Goal: Task Accomplishment & Management: Manage account settings

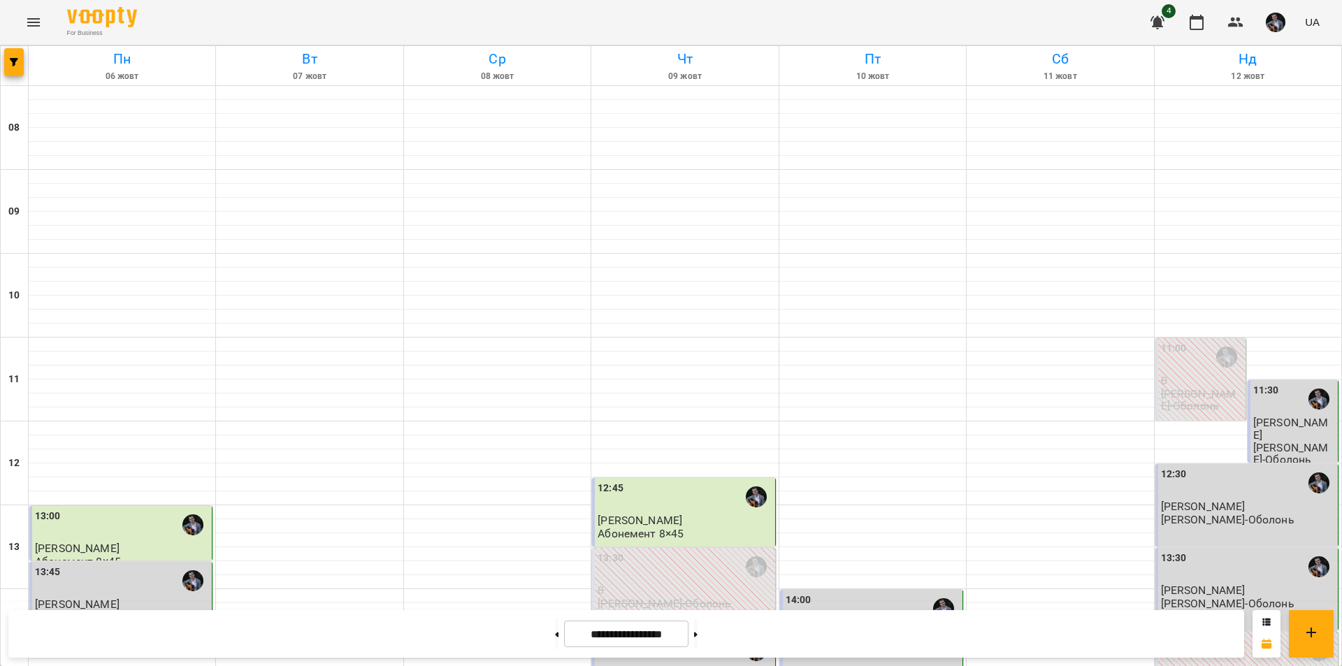
scroll to position [573, 0]
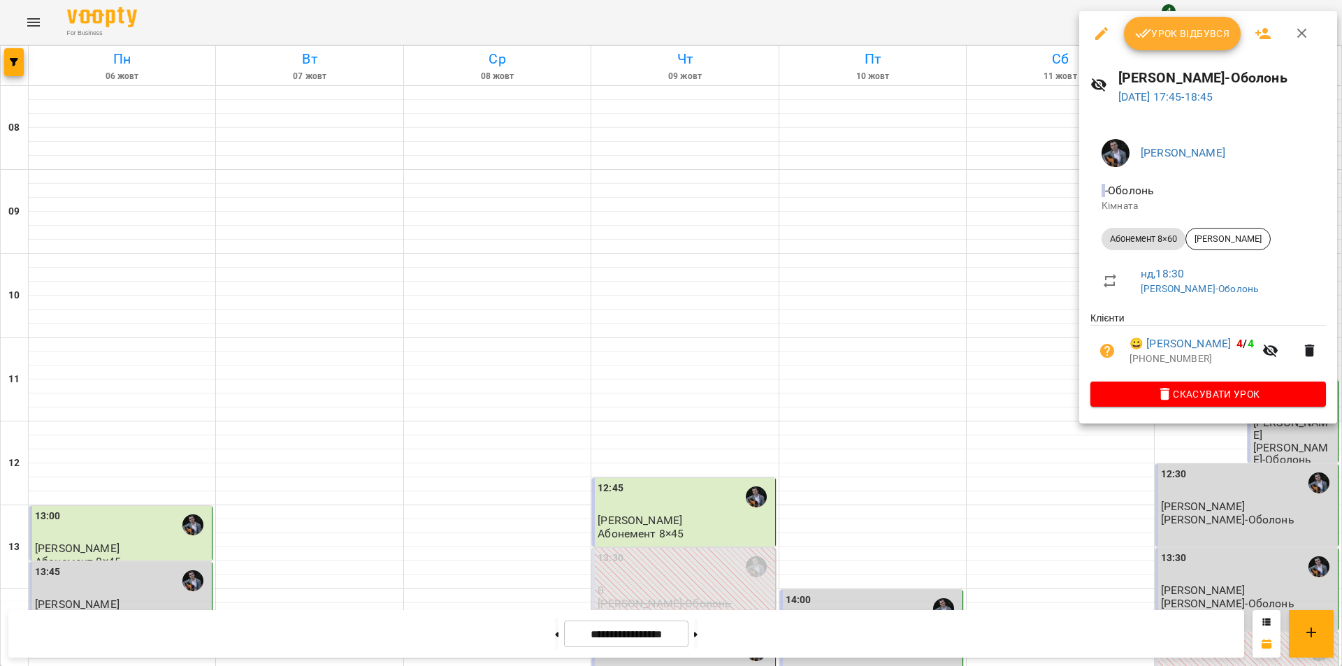
click at [1201, 447] on div at bounding box center [671, 333] width 1342 height 666
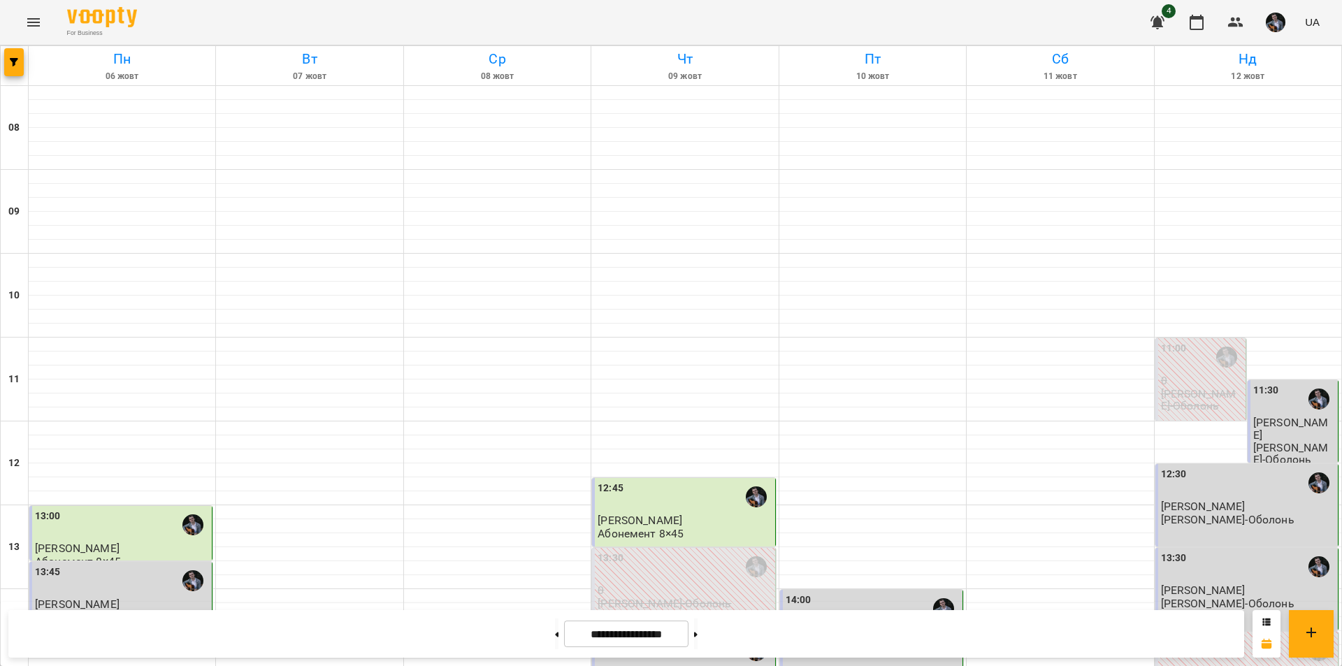
scroll to position [473, 0]
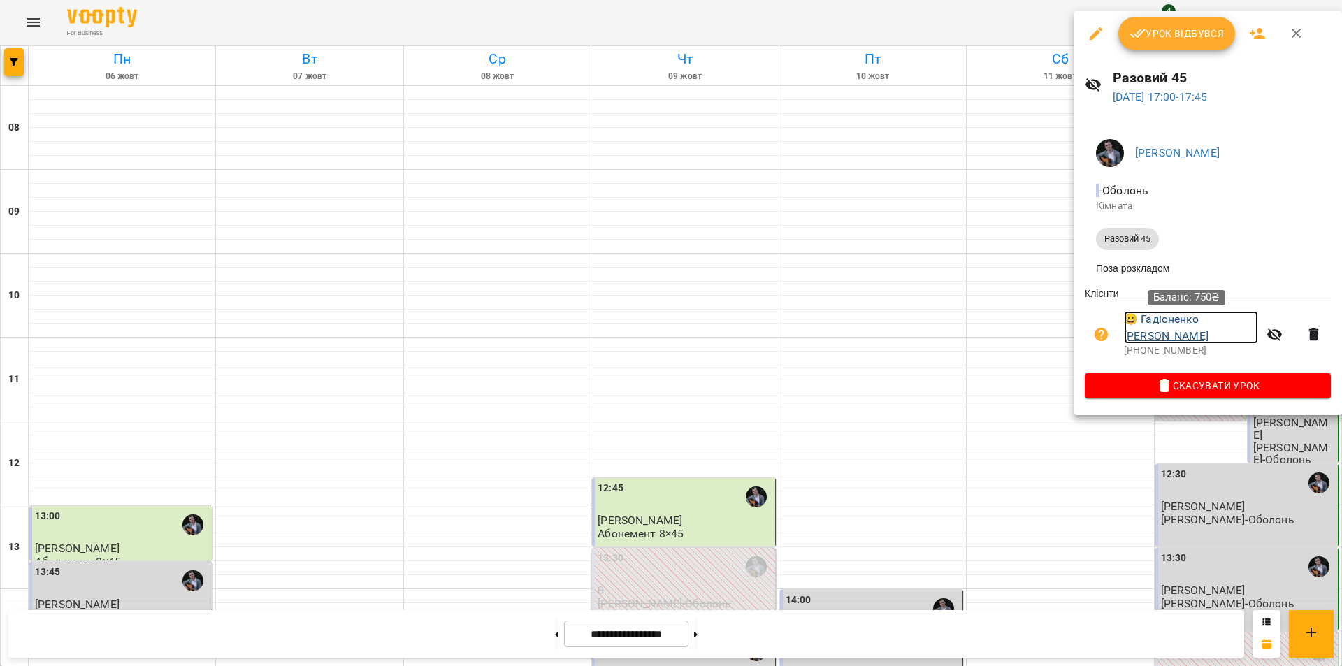
click at [1215, 324] on link "😀 Гадіоненко [PERSON_NAME]" at bounding box center [1191, 327] width 134 height 33
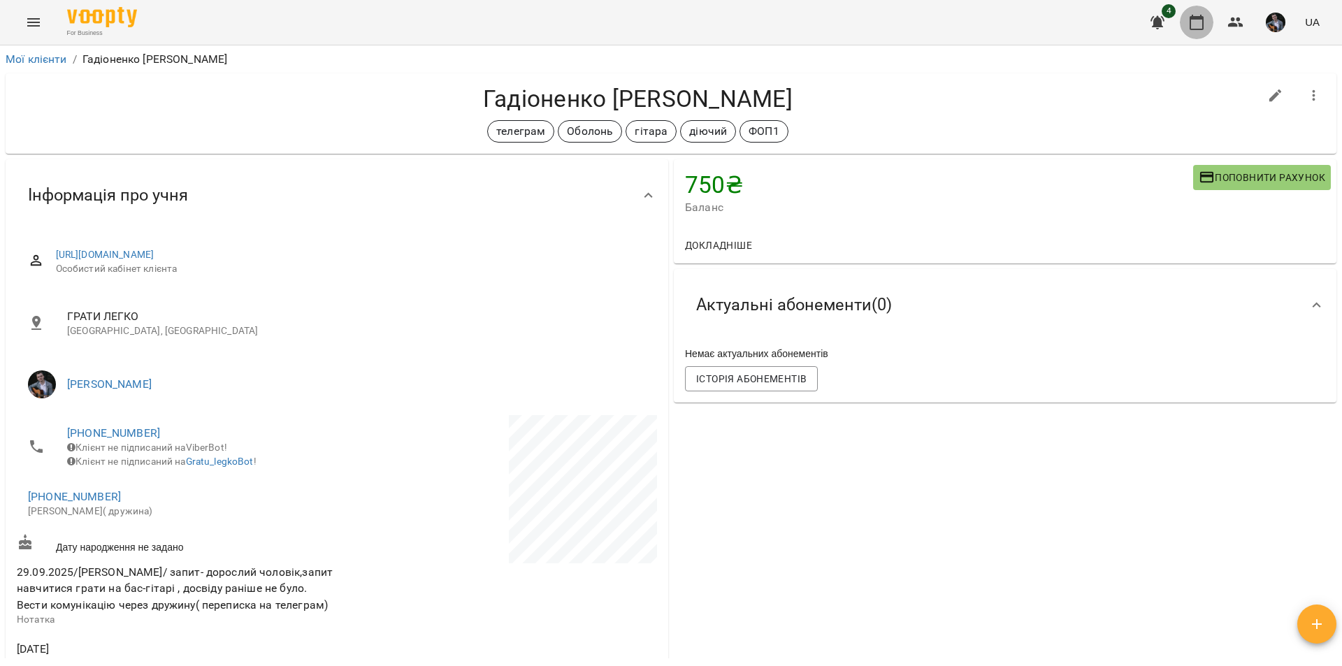
click at [1203, 30] on icon "button" at bounding box center [1196, 22] width 17 height 17
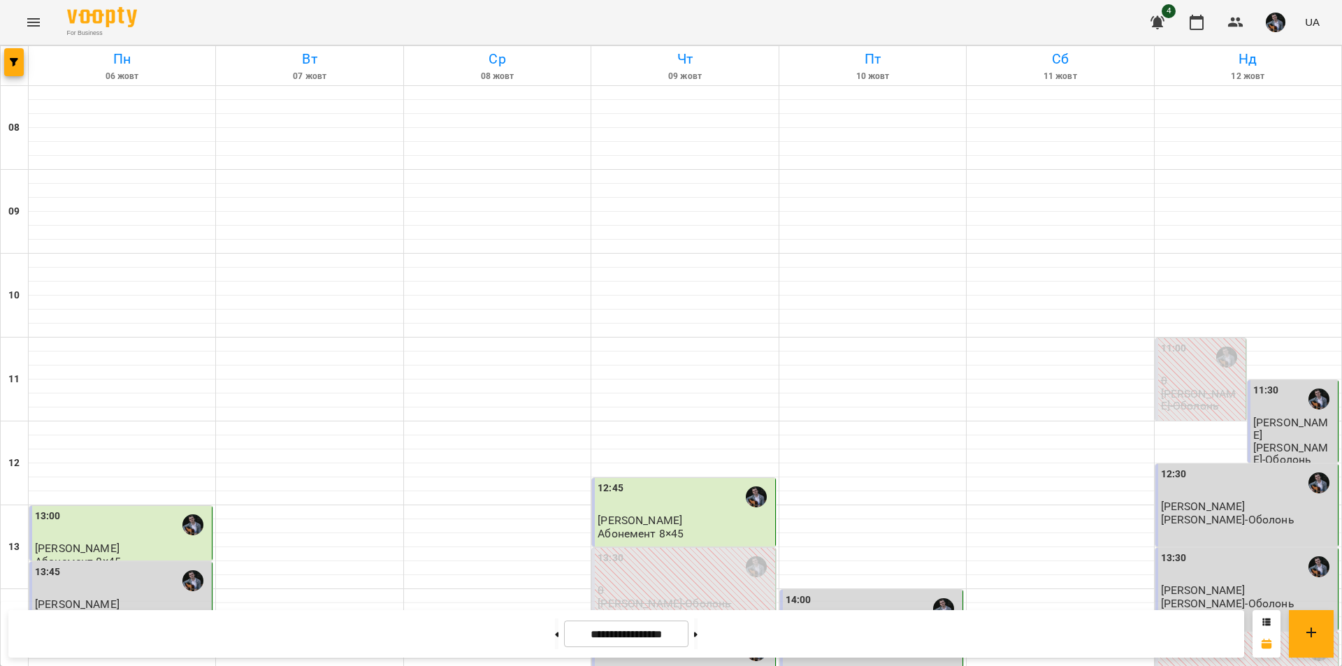
scroll to position [352, 0]
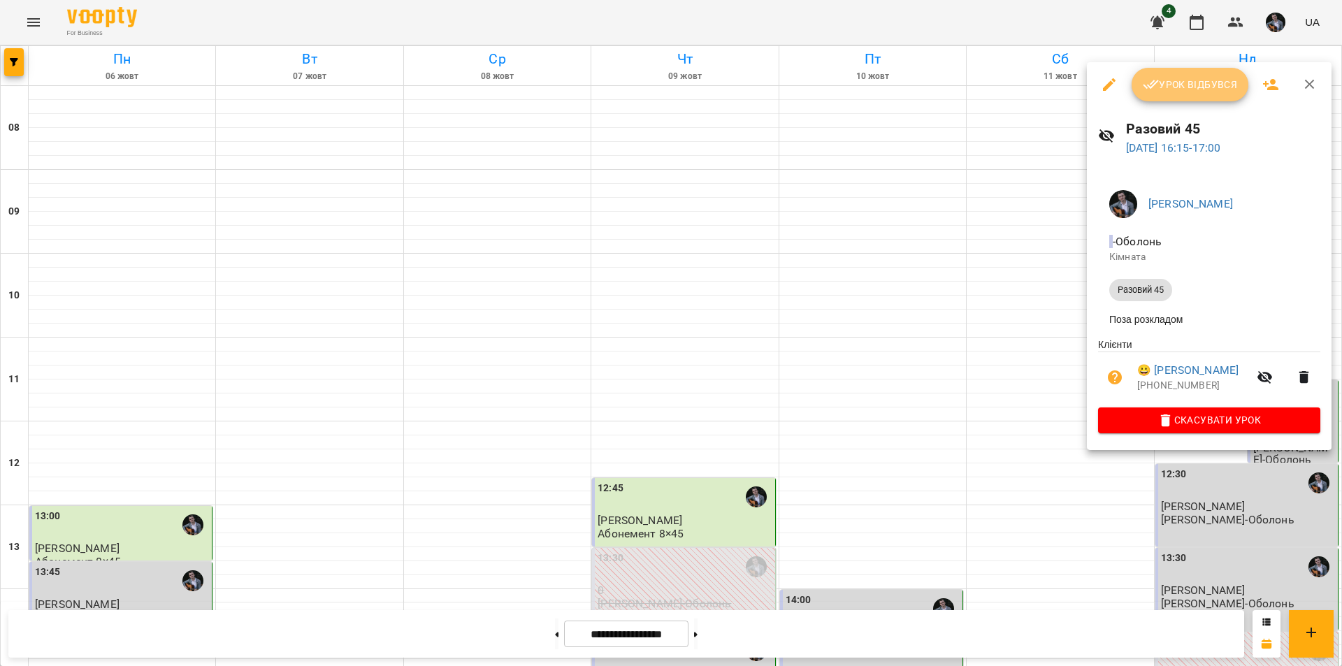
click at [1203, 85] on span "Урок відбувся" at bounding box center [1190, 84] width 95 height 17
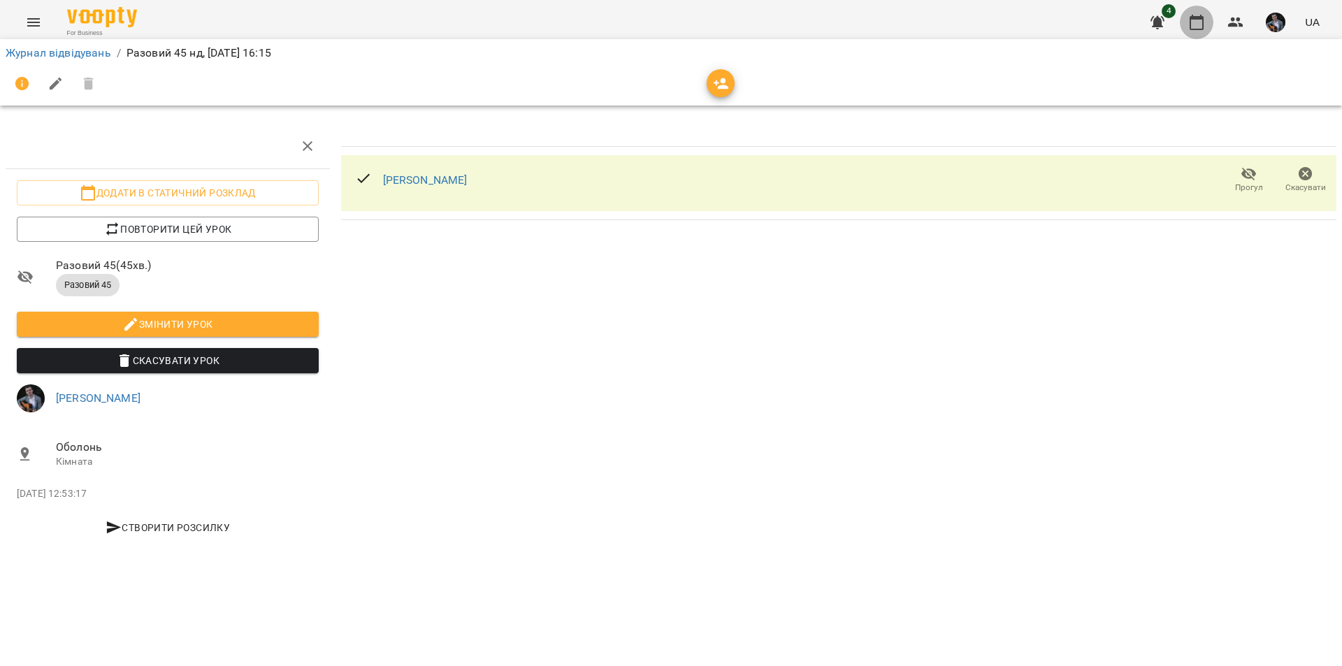
click at [1203, 24] on icon "button" at bounding box center [1196, 22] width 14 height 15
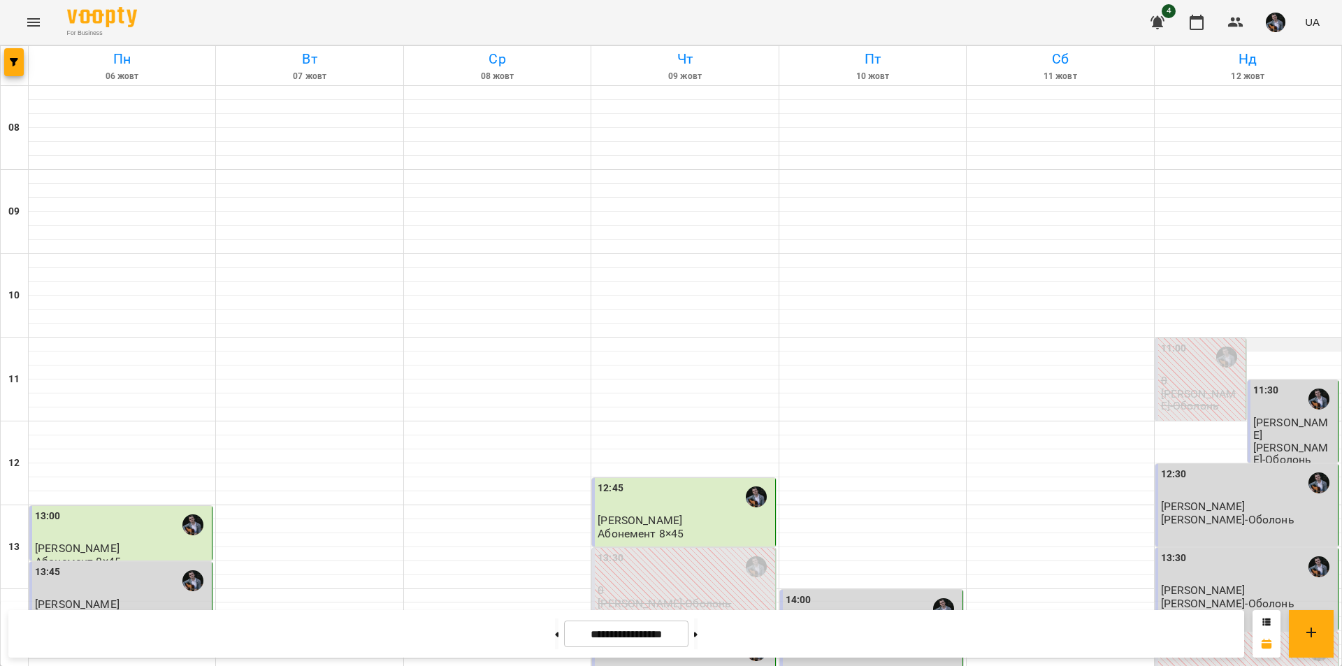
scroll to position [546, 0]
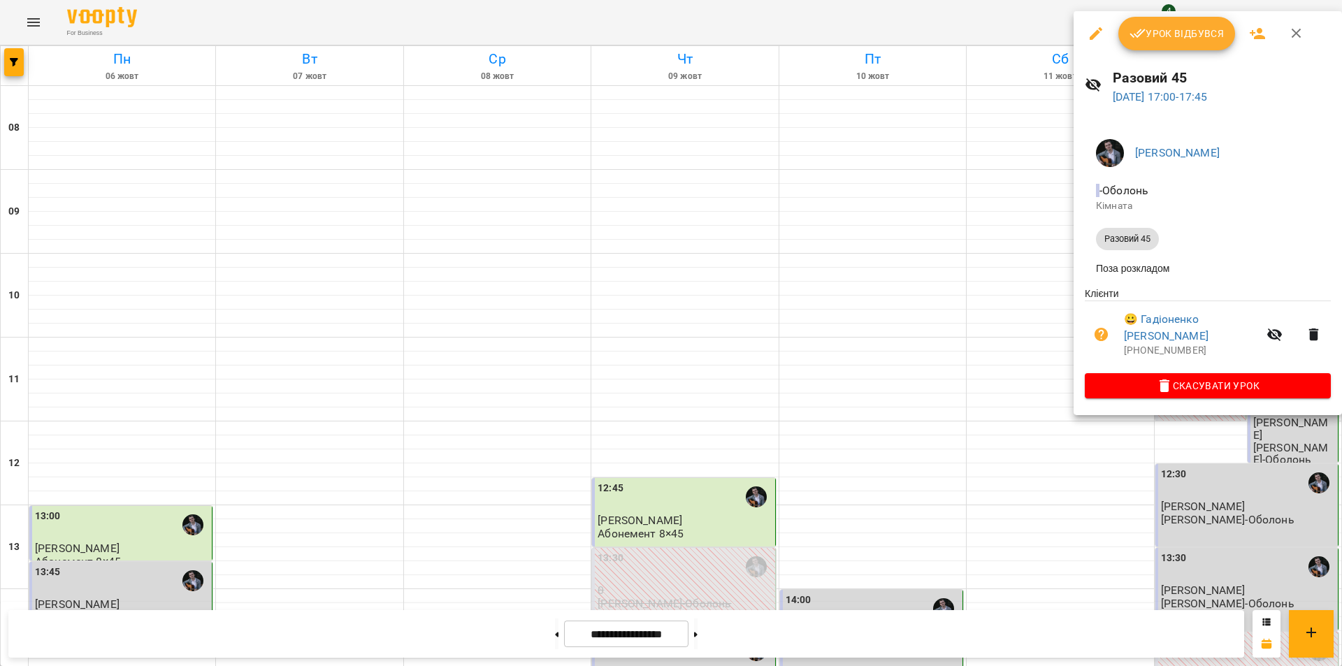
click at [1204, 27] on span "Урок відбувся" at bounding box center [1176, 33] width 95 height 17
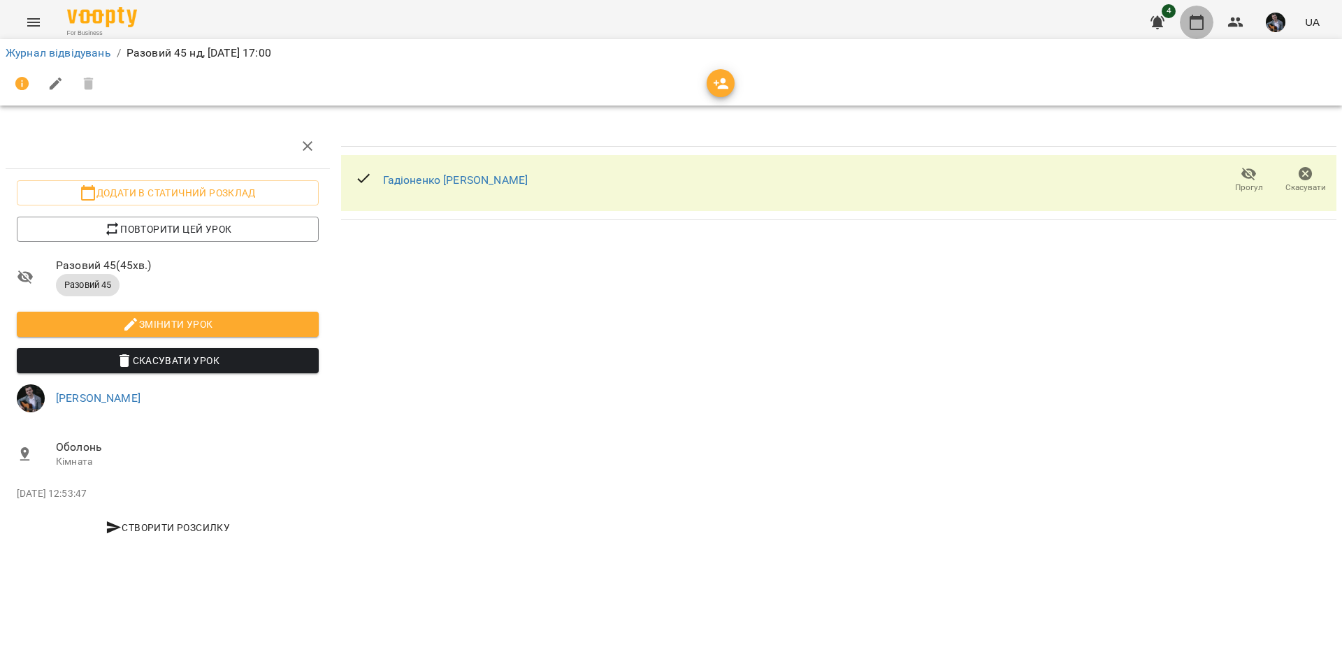
click at [1198, 27] on icon "button" at bounding box center [1196, 22] width 17 height 17
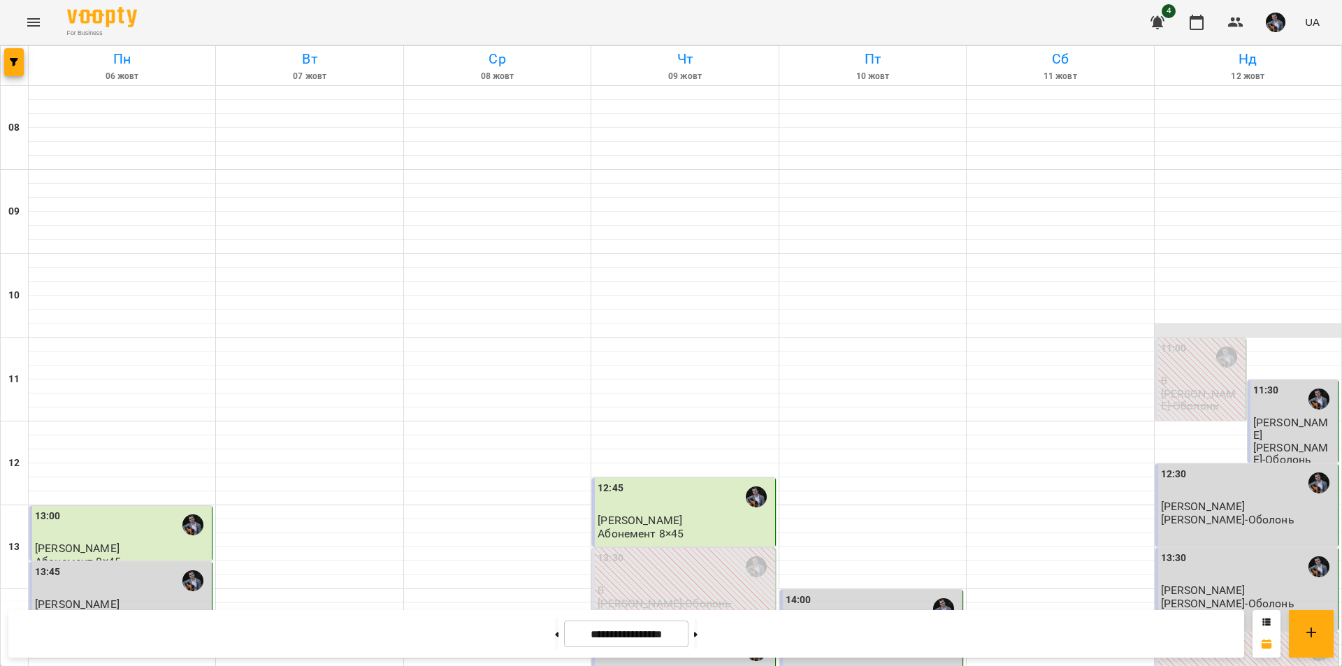
scroll to position [573, 0]
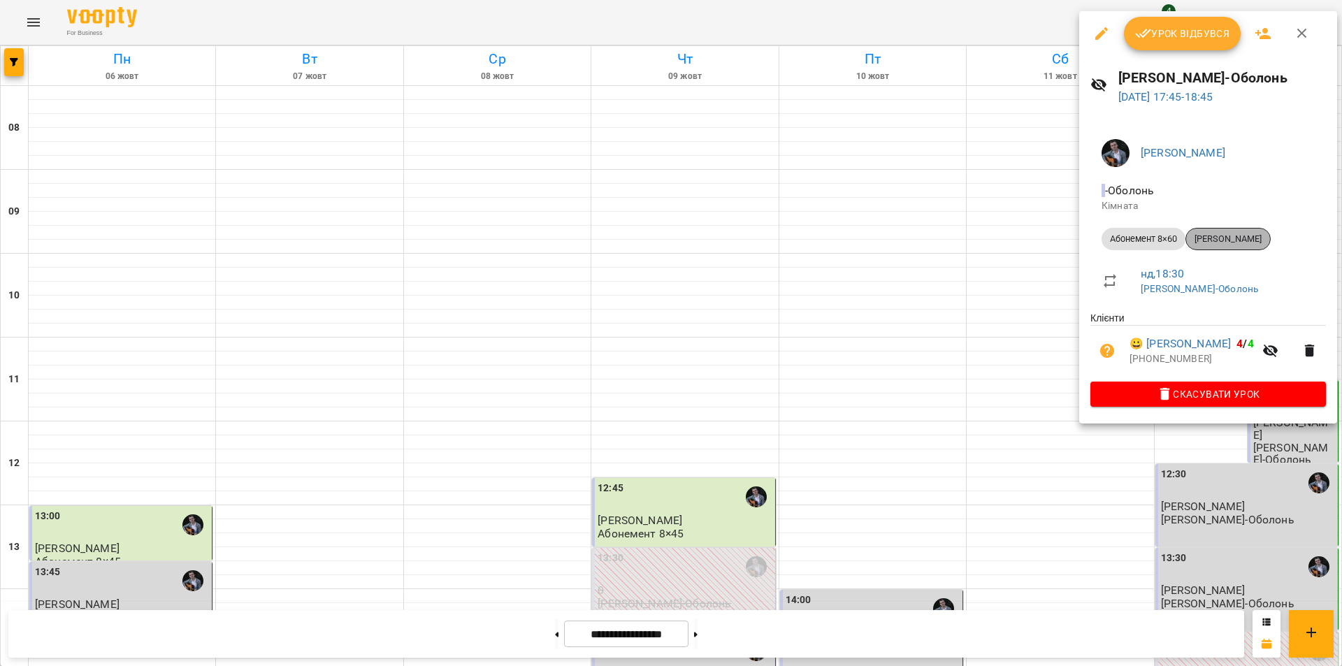
click at [1231, 232] on div "[PERSON_NAME]" at bounding box center [1227, 239] width 85 height 22
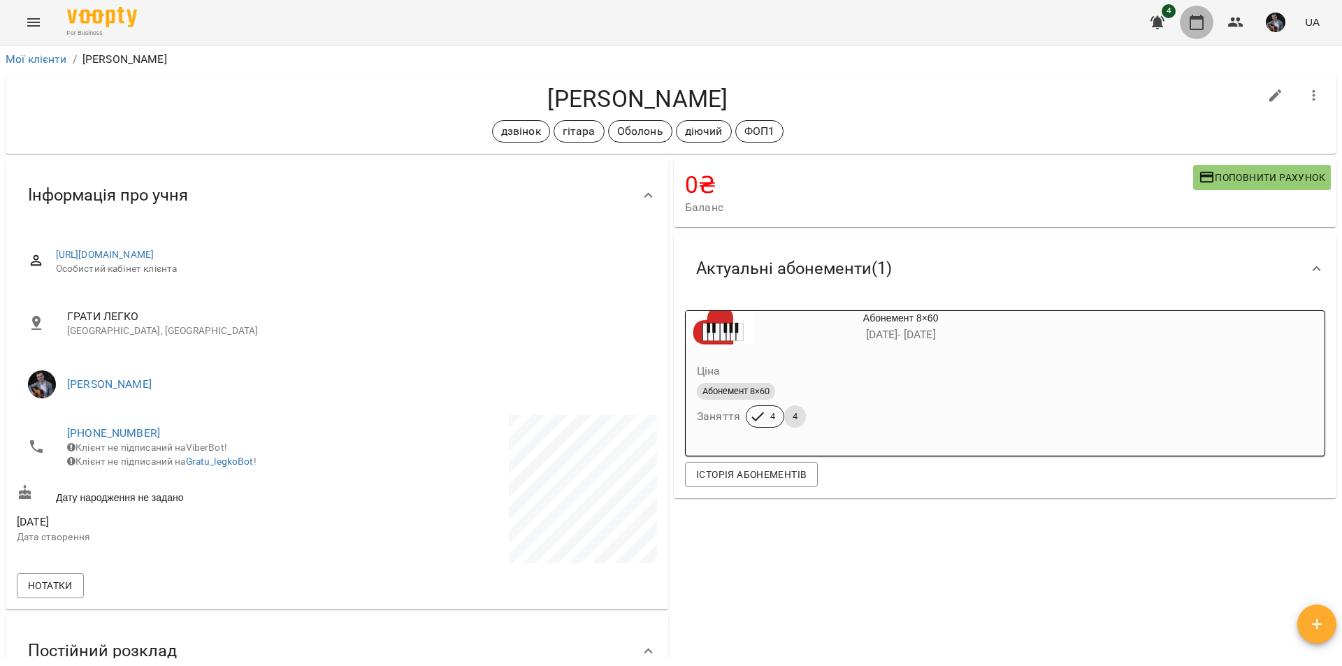
click at [1196, 22] on icon "button" at bounding box center [1196, 22] width 17 height 17
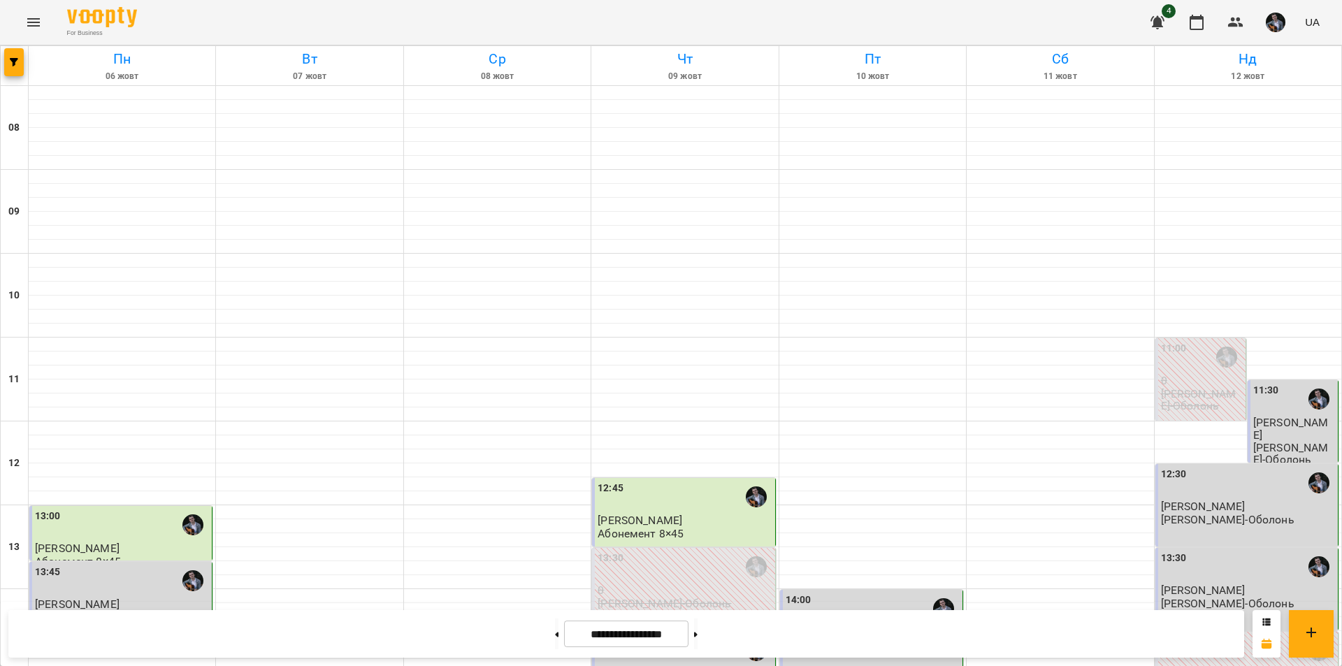
scroll to position [458, 0]
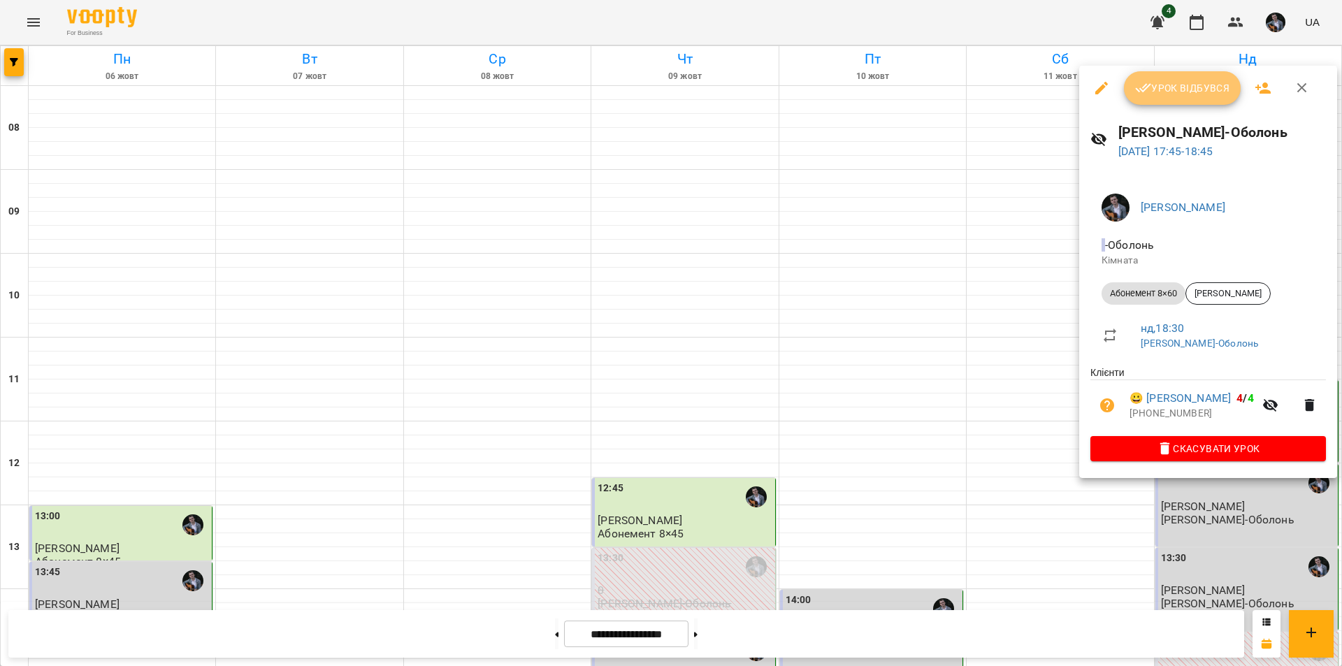
click at [1199, 91] on span "Урок відбувся" at bounding box center [1182, 88] width 95 height 17
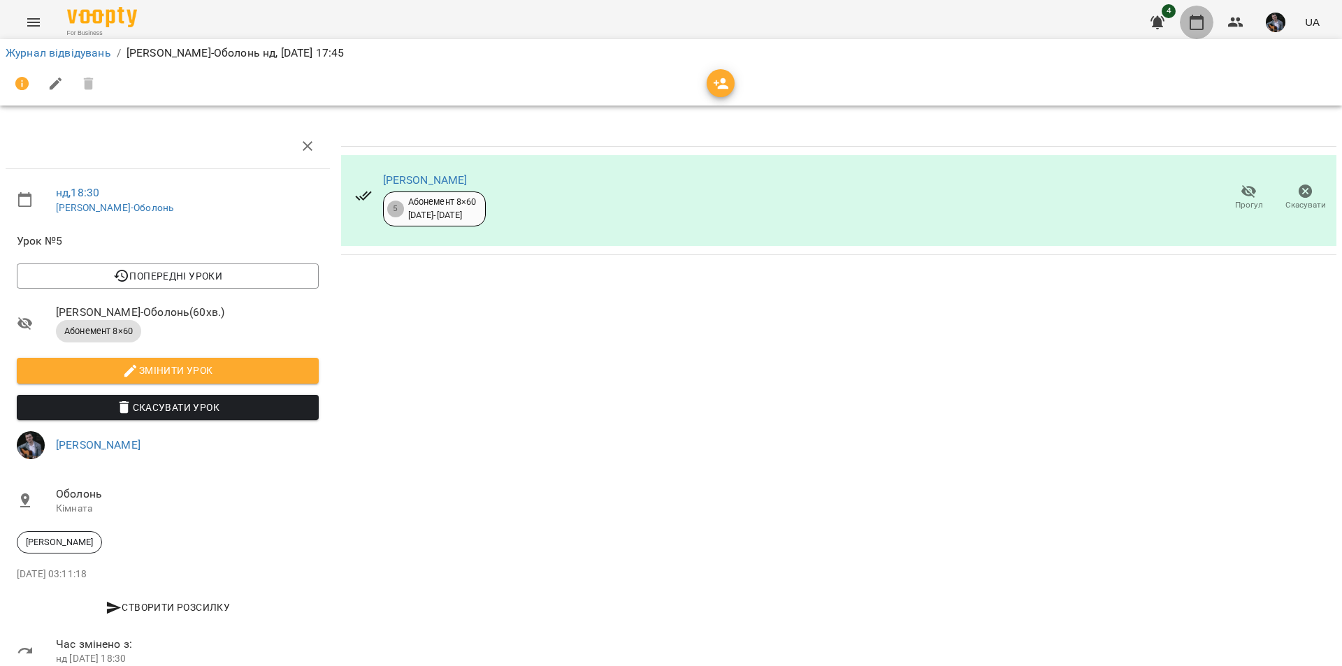
click at [1196, 29] on icon "button" at bounding box center [1196, 22] width 14 height 15
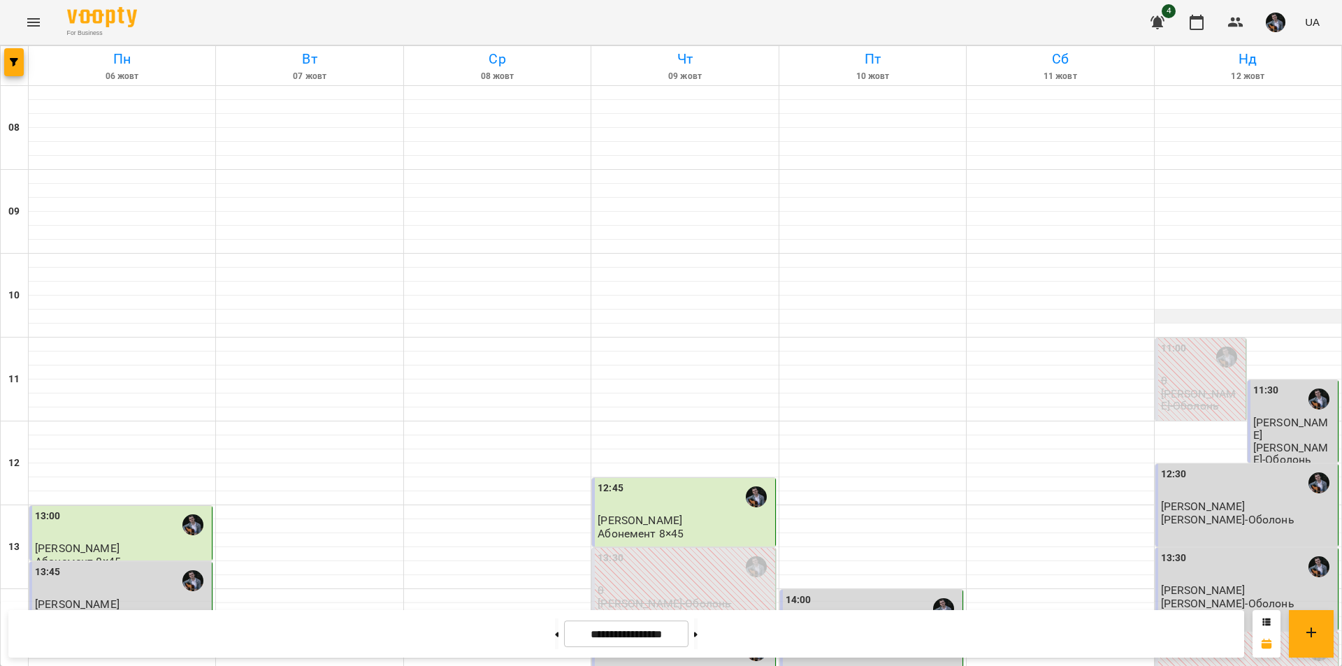
scroll to position [545, 0]
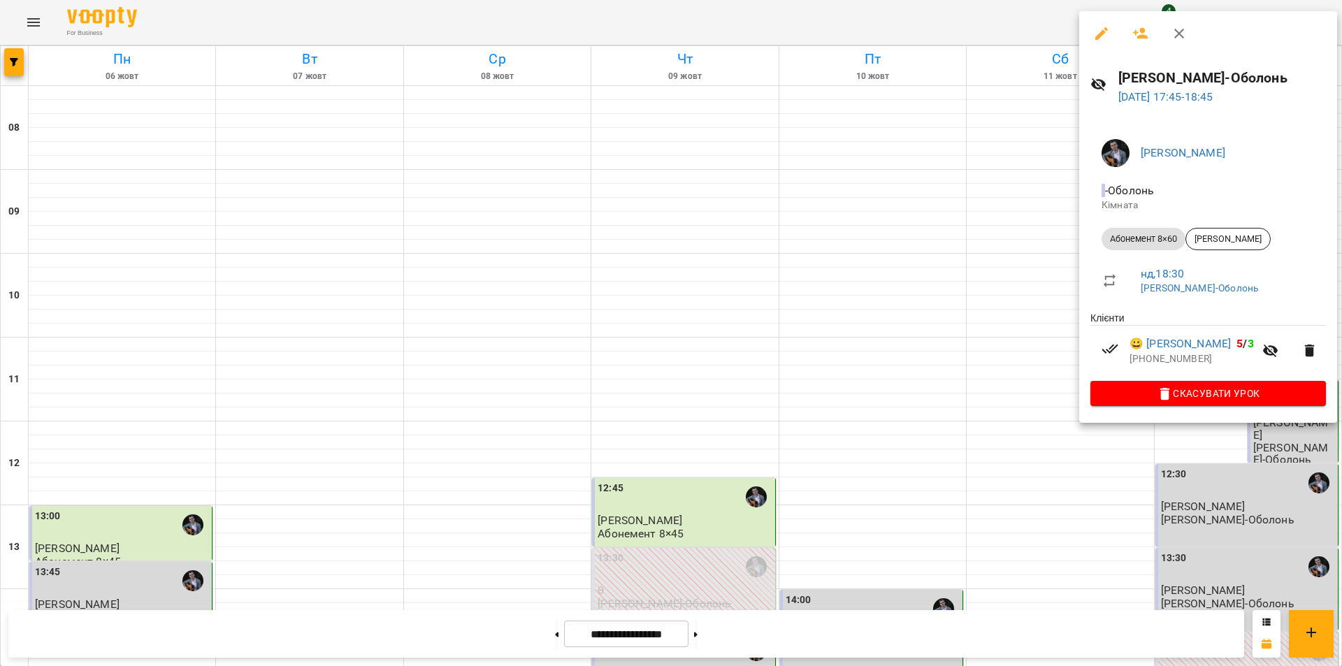
click at [723, 635] on div at bounding box center [671, 333] width 1342 height 666
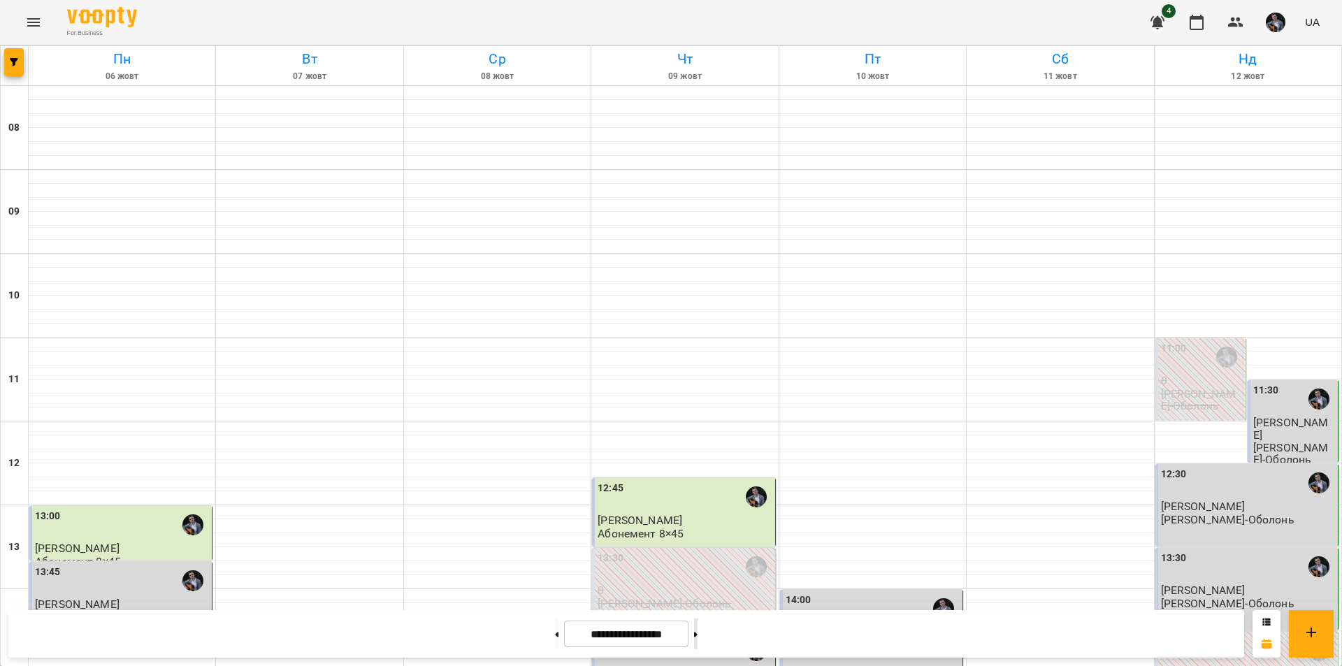
click at [697, 635] on icon at bounding box center [695, 634] width 3 height 5
type input "**********"
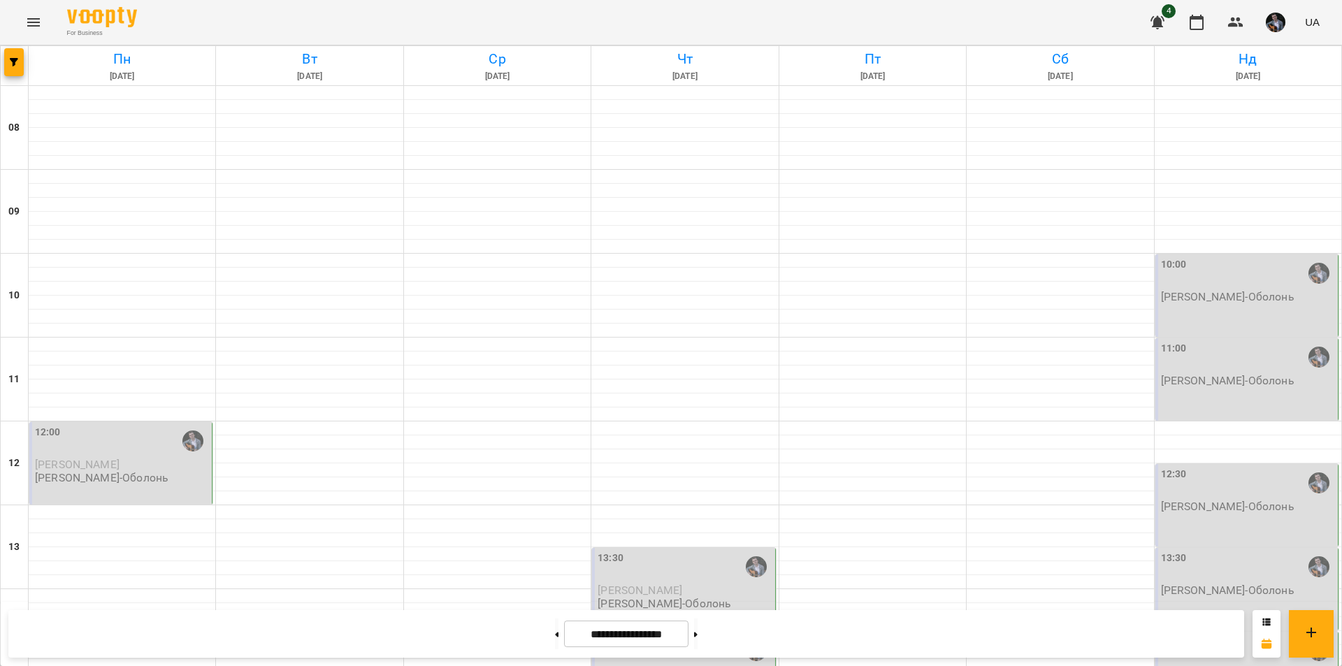
scroll to position [573, 0]
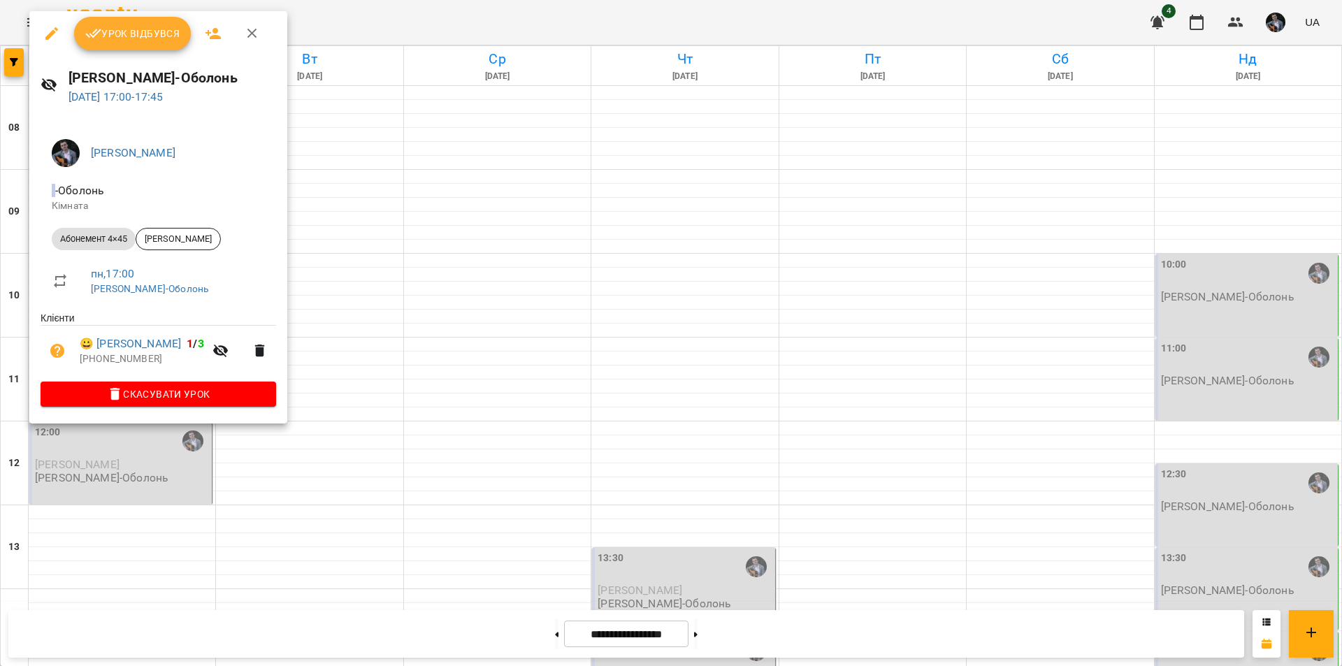
click at [309, 254] on div at bounding box center [671, 333] width 1342 height 666
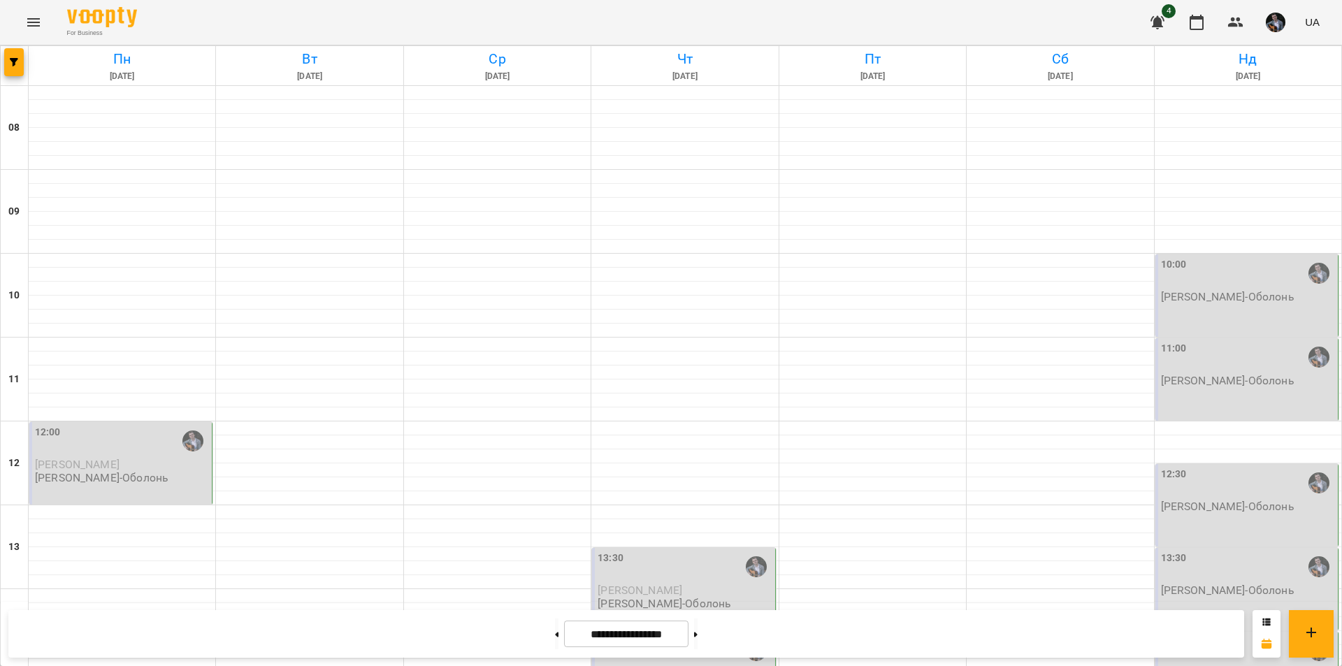
scroll to position [556, 0]
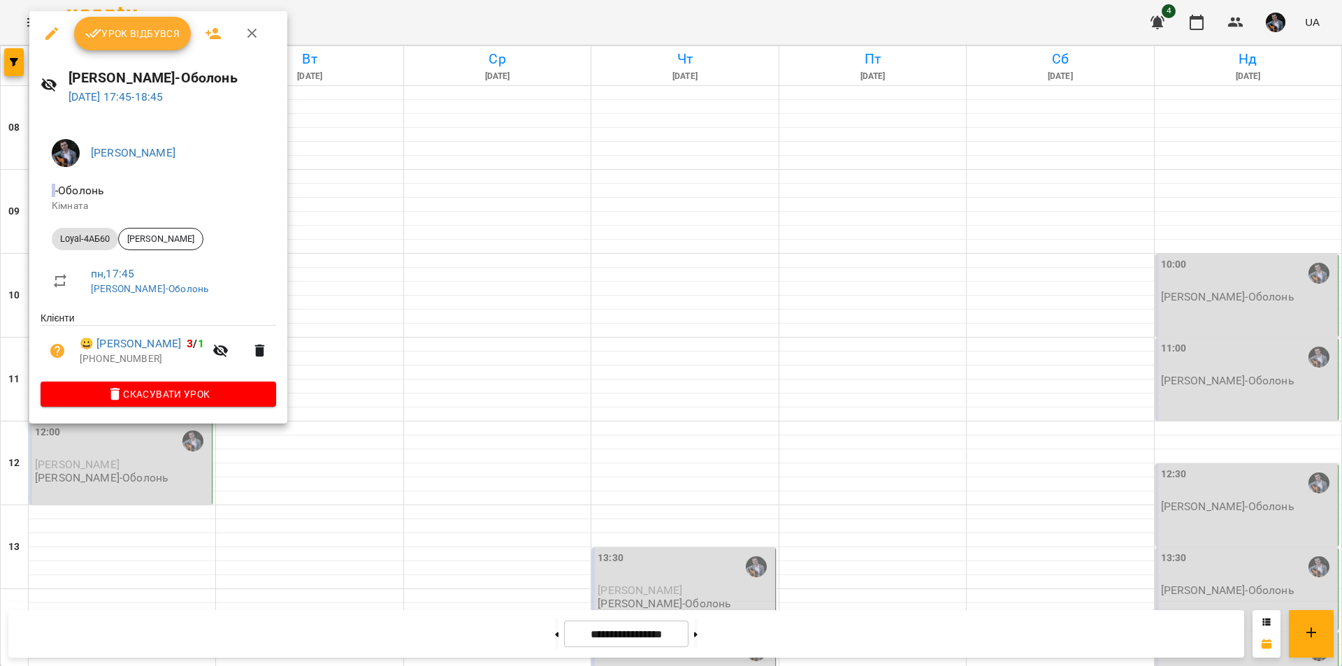
click at [52, 31] on icon "button" at bounding box center [51, 33] width 13 height 13
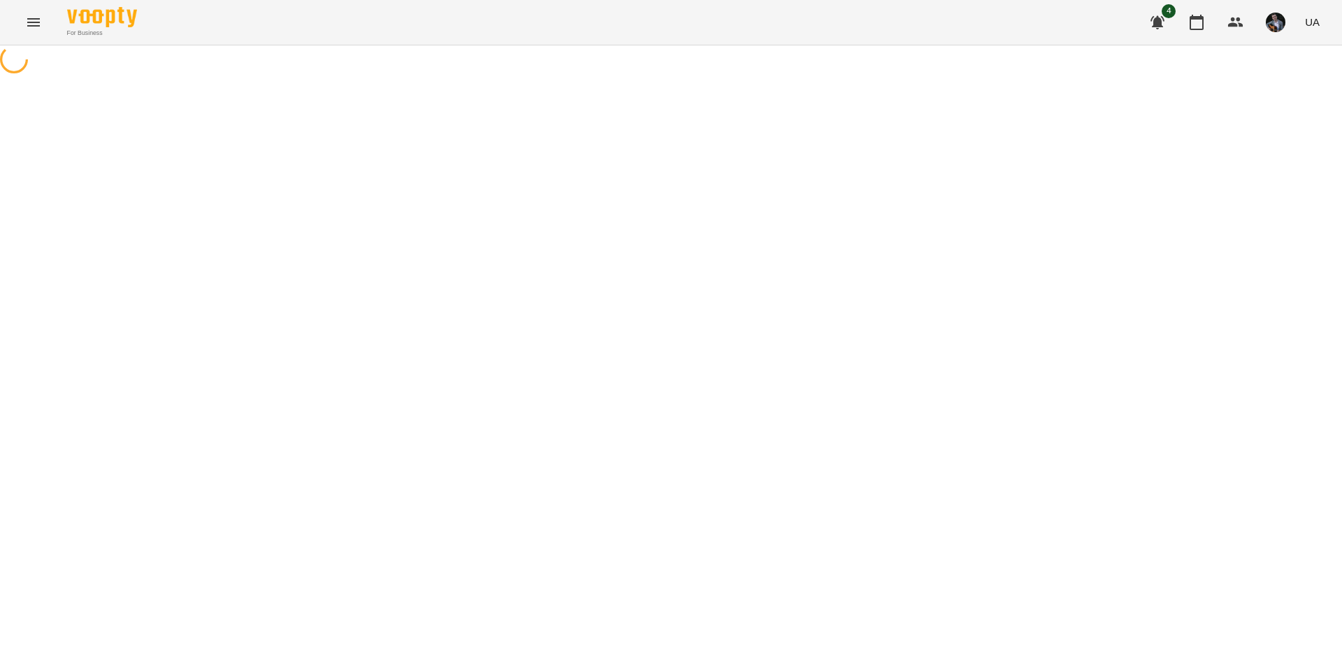
select select "**********"
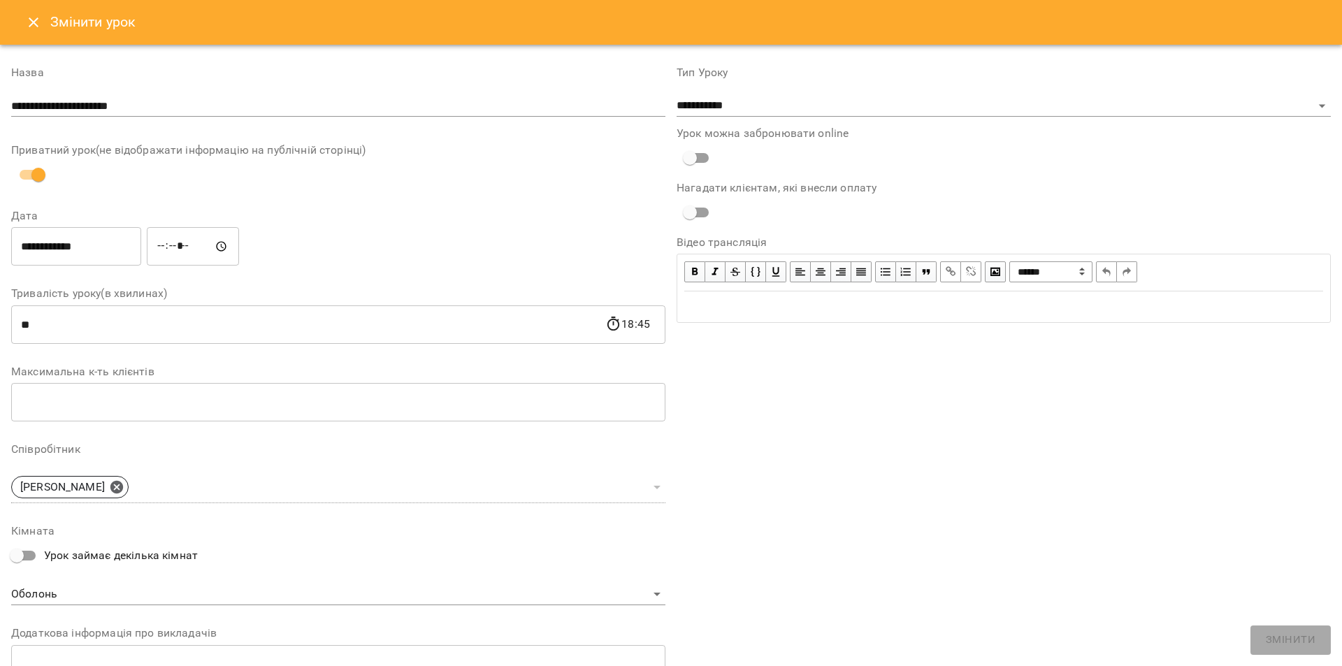
scroll to position [176, 0]
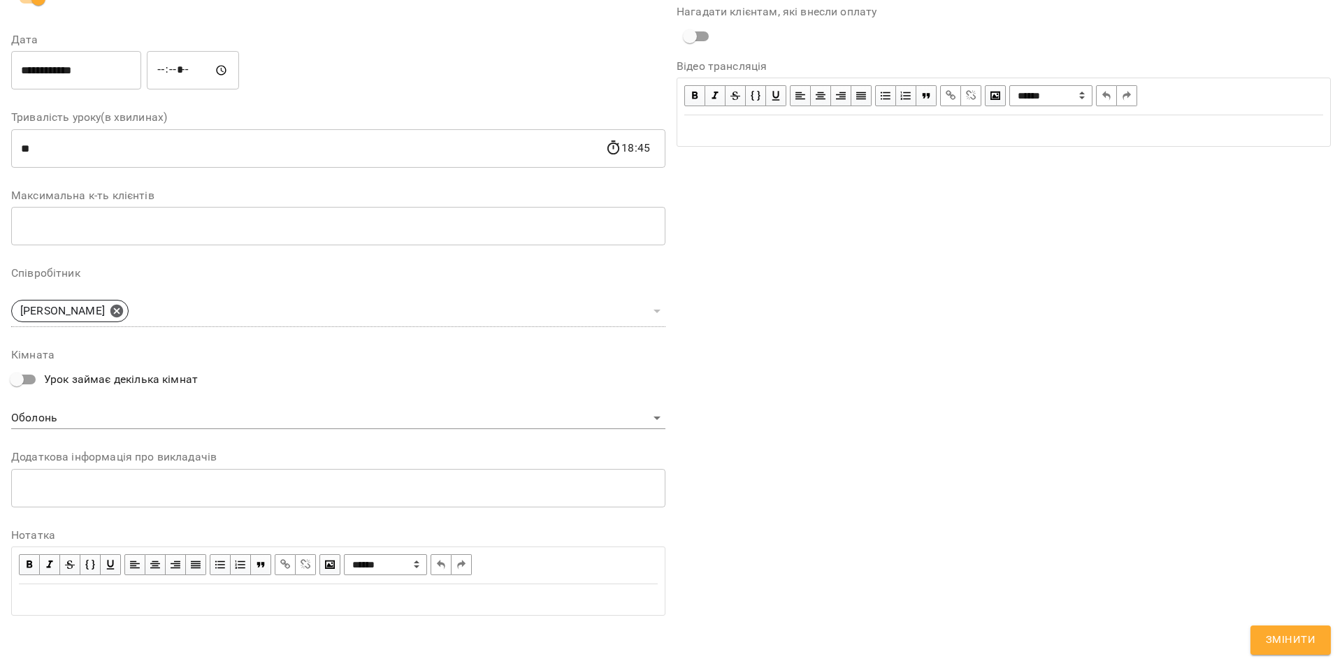
click at [77, 597] on div "Edit text" at bounding box center [338, 599] width 639 height 17
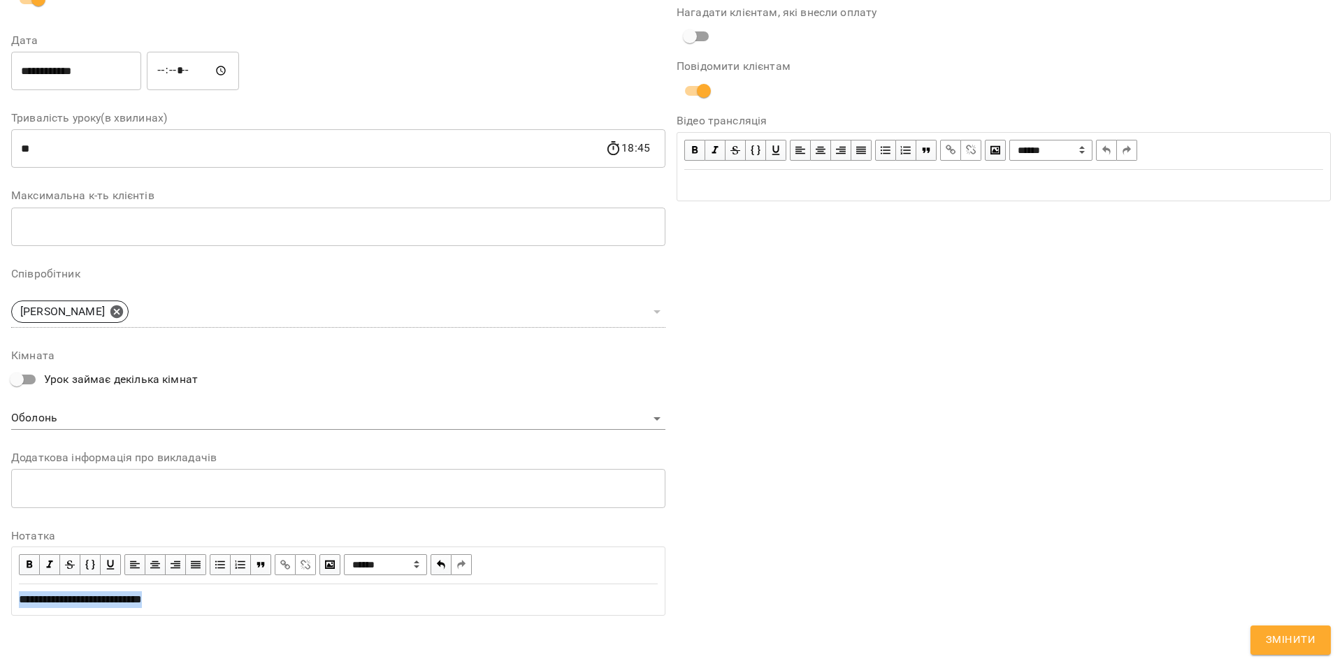
drag, startPoint x: 196, startPoint y: 602, endPoint x: 0, endPoint y: 590, distance: 196.0
click at [0, 590] on div "**********" at bounding box center [671, 238] width 1342 height 855
copy span "**********"
click at [1280, 641] on span "Змінити" at bounding box center [1291, 640] width 50 height 18
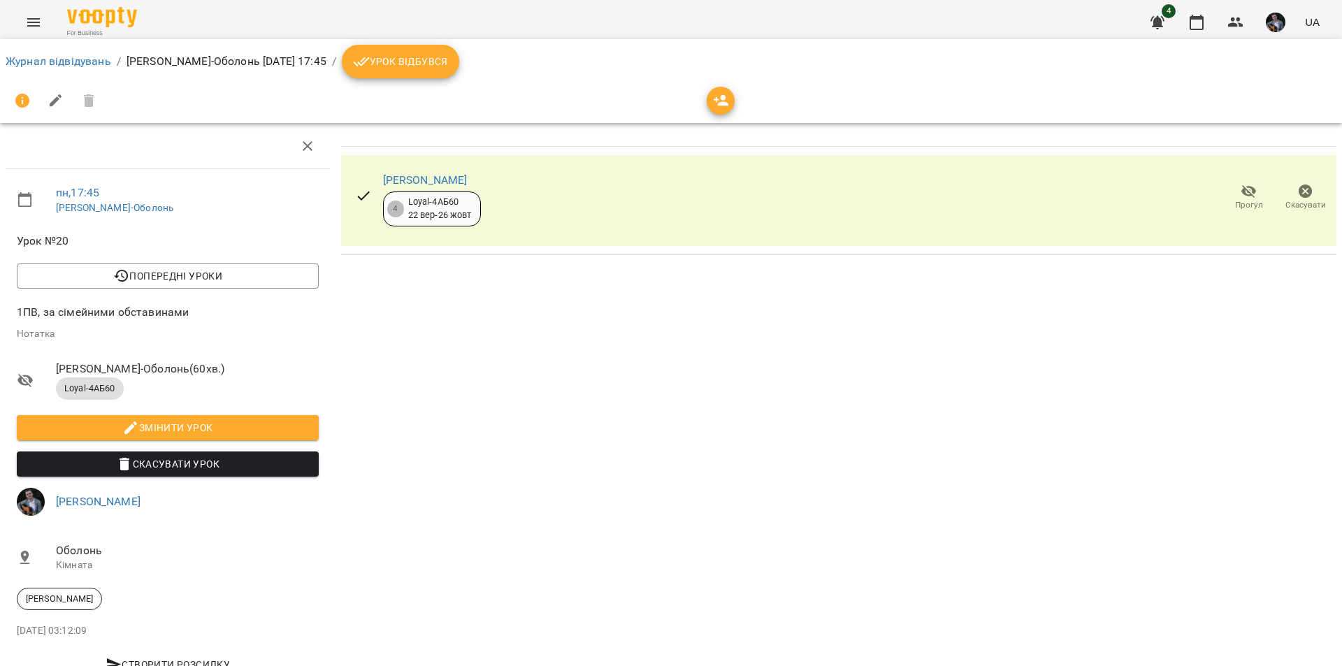
click at [275, 468] on span "Скасувати Урок" at bounding box center [168, 464] width 280 height 17
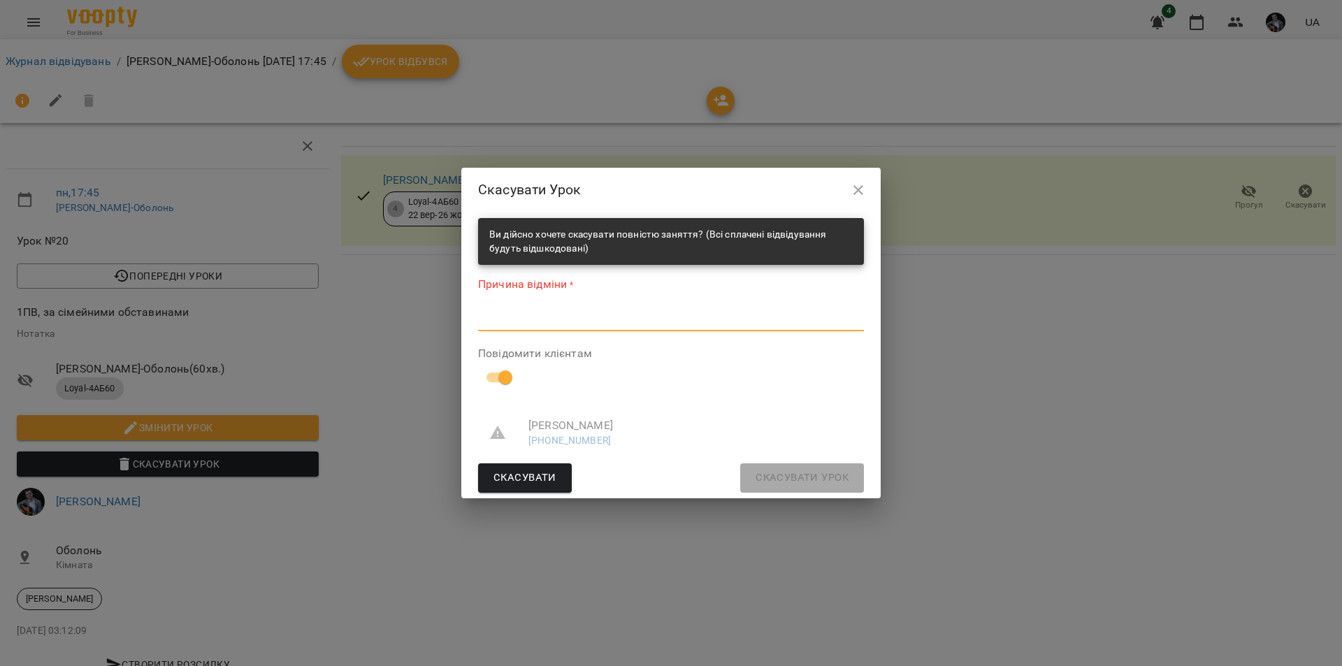
click at [545, 321] on textarea at bounding box center [671, 319] width 386 height 13
paste textarea "**********"
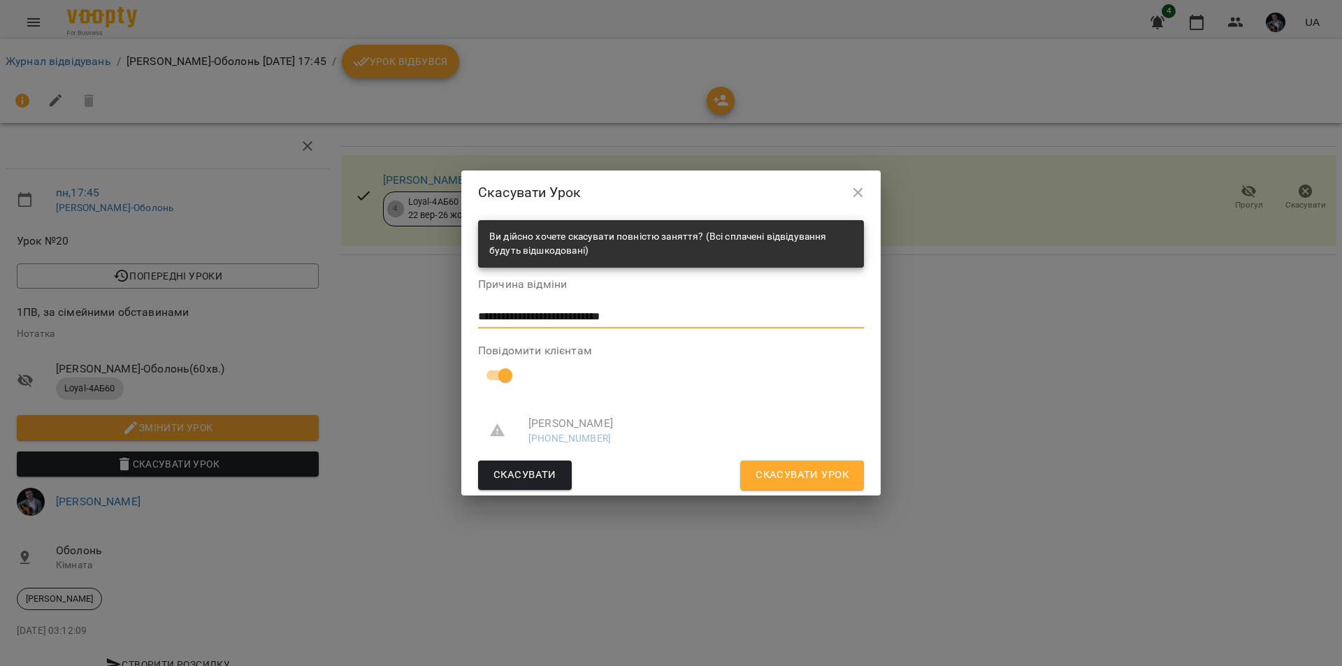
type textarea "**********"
click at [763, 480] on span "Скасувати Урок" at bounding box center [801, 475] width 93 height 18
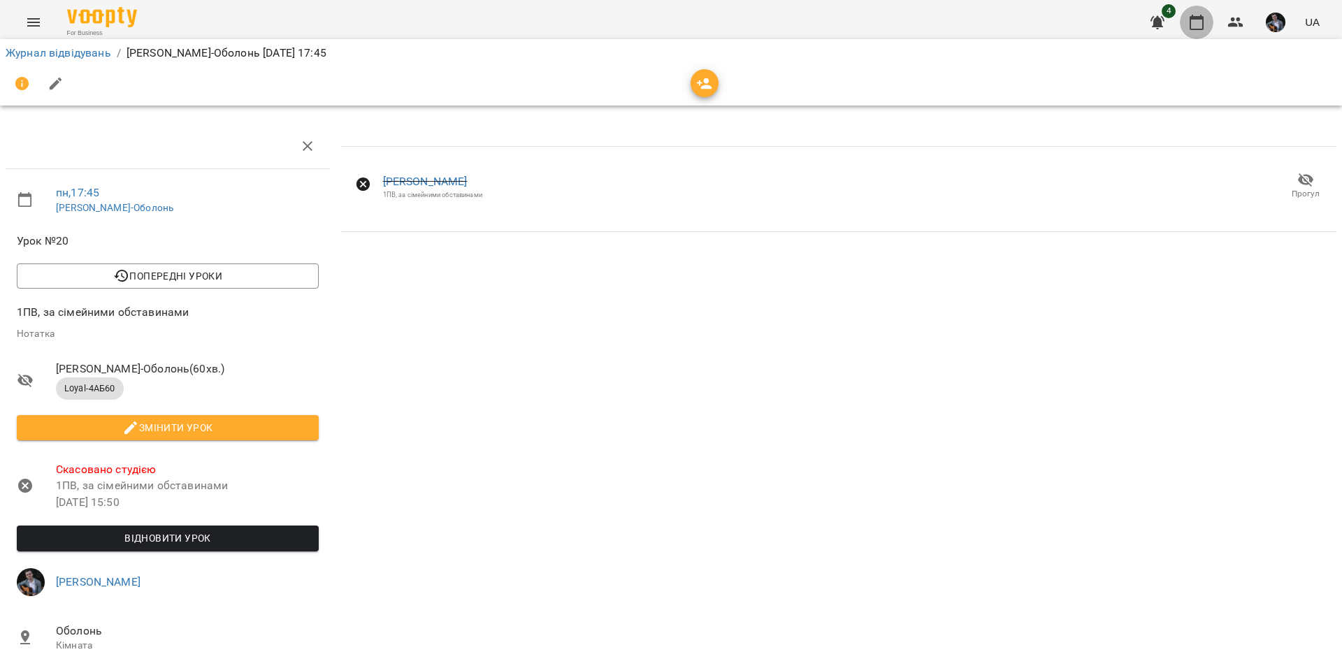
click at [1201, 20] on icon "button" at bounding box center [1196, 22] width 14 height 15
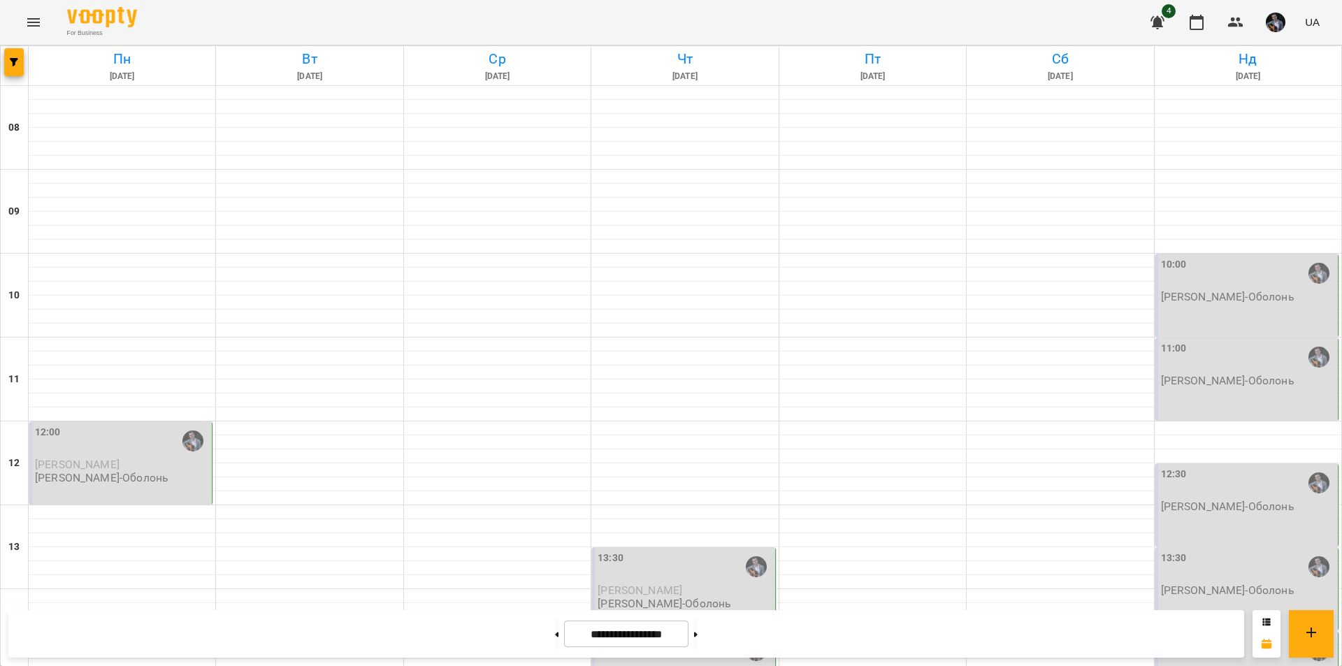
scroll to position [573, 0]
